Goal: Task Accomplishment & Management: Use online tool/utility

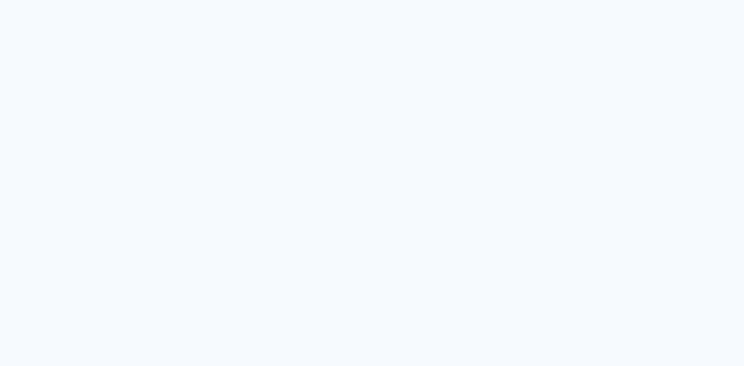
click at [109, 58] on quentale-app at bounding box center [372, 183] width 744 height 366
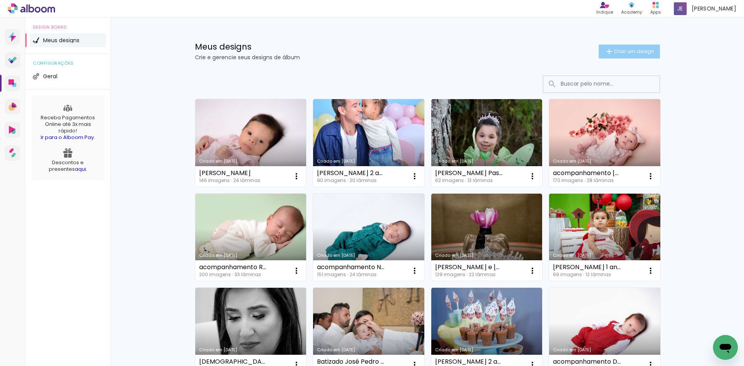
click at [644, 54] on span "Criar um design" at bounding box center [634, 51] width 40 height 5
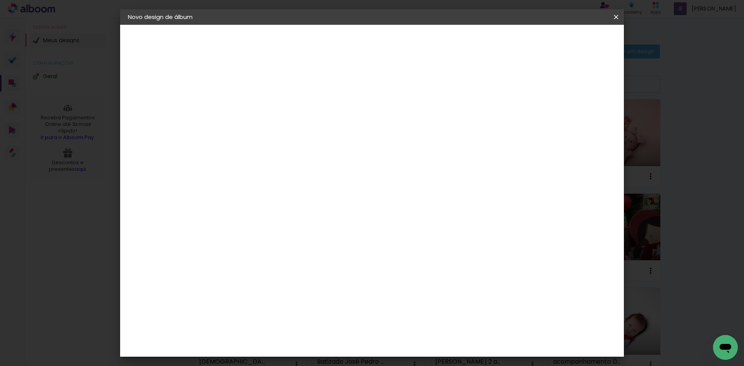
click at [255, 105] on input at bounding box center [255, 104] width 0 height 12
type input "Teste"
type paper-input "Teste"
click at [334, 36] on paper-button "Avançar" at bounding box center [315, 41] width 38 height 13
click at [0, 0] on slot "Tamanho Livre" at bounding box center [0, 0] width 0 height 0
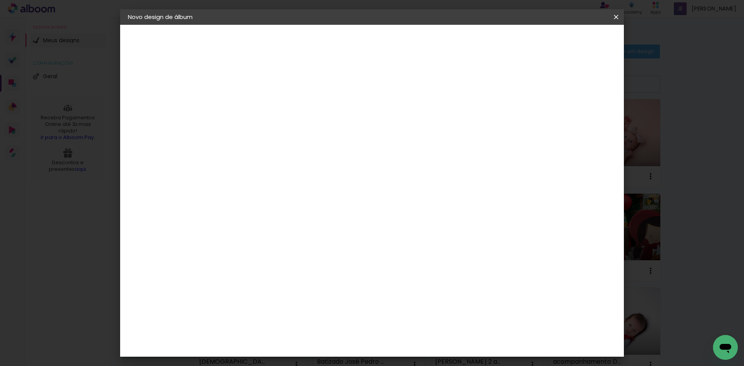
click at [0, 0] on slot "Avançar" at bounding box center [0, 0] width 0 height 0
click at [568, 43] on span "Iniciar design" at bounding box center [550, 40] width 35 height 5
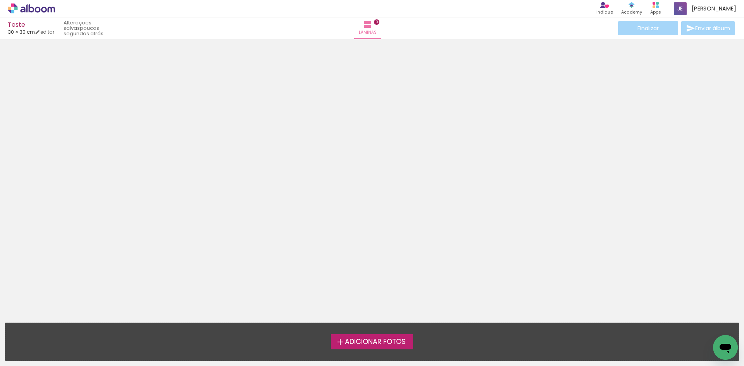
click at [372, 343] on span "Adicionar Fotos" at bounding box center [375, 342] width 61 height 7
click at [0, 0] on input "file" at bounding box center [0, 0] width 0 height 0
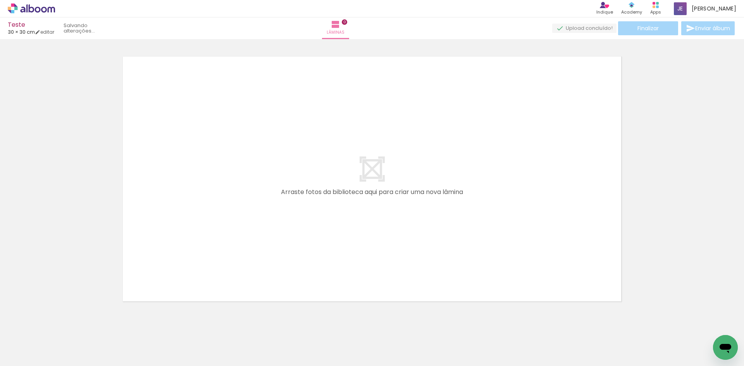
scroll to position [10, 0]
click at [604, 29] on iron-icon at bounding box center [608, 28] width 9 height 9
click at [597, 27] on span "75,00%" at bounding box center [594, 27] width 17 height 7
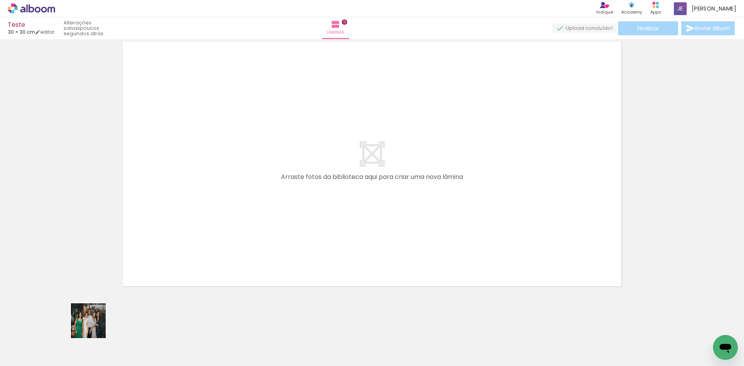
drag, startPoint x: 94, startPoint y: 327, endPoint x: 261, endPoint y: 192, distance: 213.9
click at [261, 192] on quentale-workspace at bounding box center [372, 183] width 744 height 366
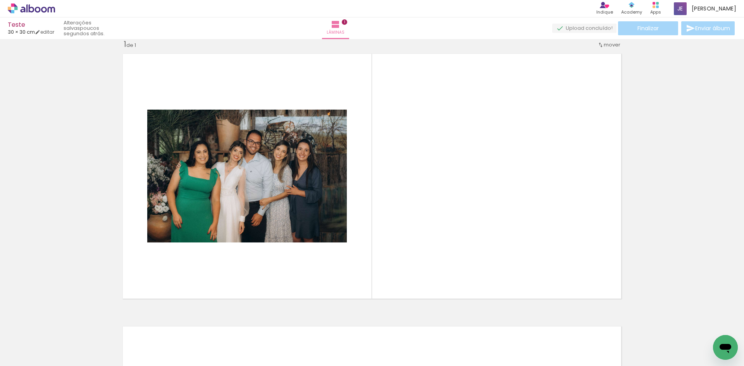
scroll to position [10, 0]
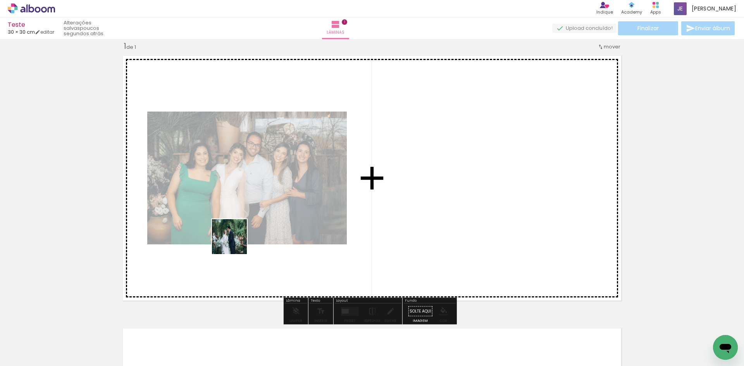
drag, startPoint x: 163, startPoint y: 304, endPoint x: 328, endPoint y: 206, distance: 192.3
click at [337, 182] on quentale-workspace at bounding box center [372, 183] width 744 height 366
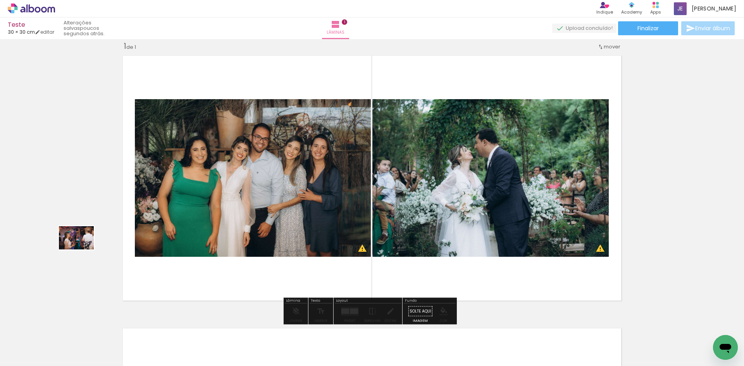
click at [82, 250] on div "Inserir lâmina 1 de 1 O Designbox precisará aumentar a sua imagem em 307% para …" at bounding box center [372, 305] width 744 height 546
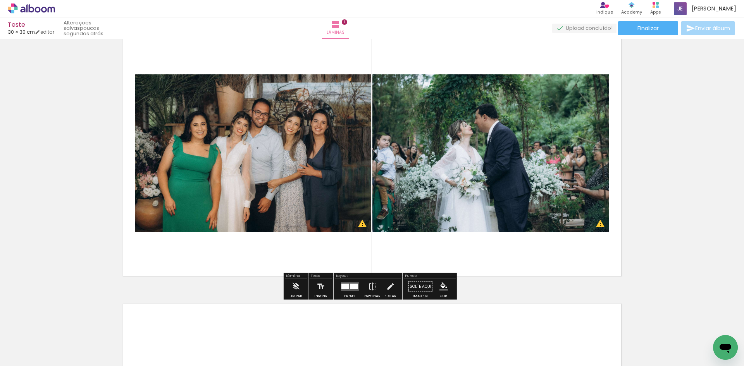
scroll to position [49, 0]
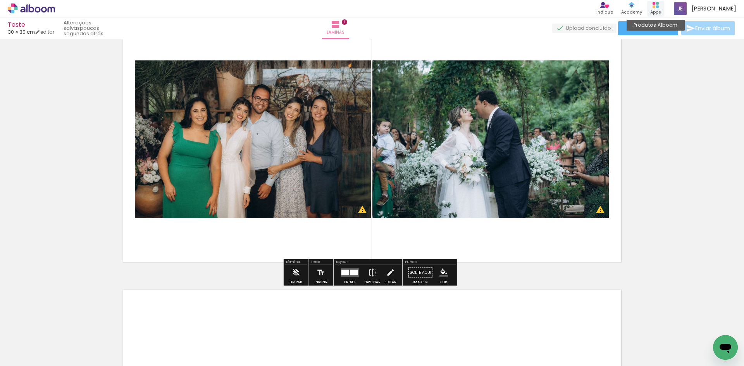
click at [658, 9] on div "Apps" at bounding box center [656, 12] width 11 height 7
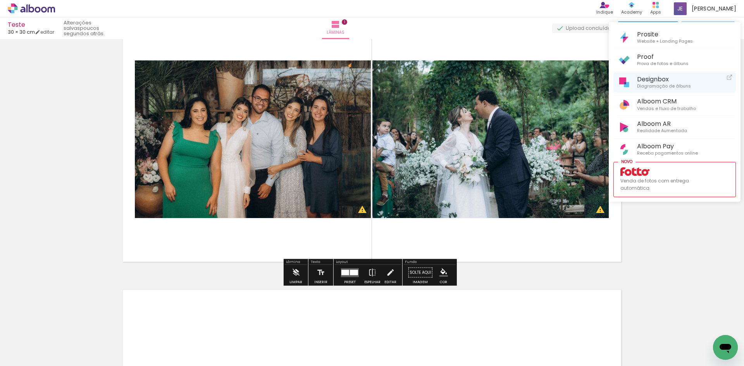
click at [655, 86] on span "Diagramação de álbuns" at bounding box center [664, 86] width 54 height 7
